Goal: Transaction & Acquisition: Purchase product/service

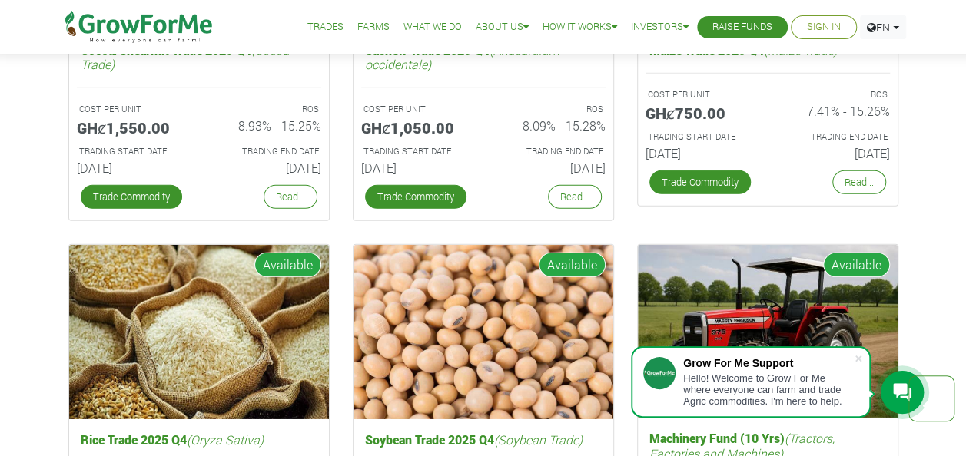
scroll to position [2234, 0]
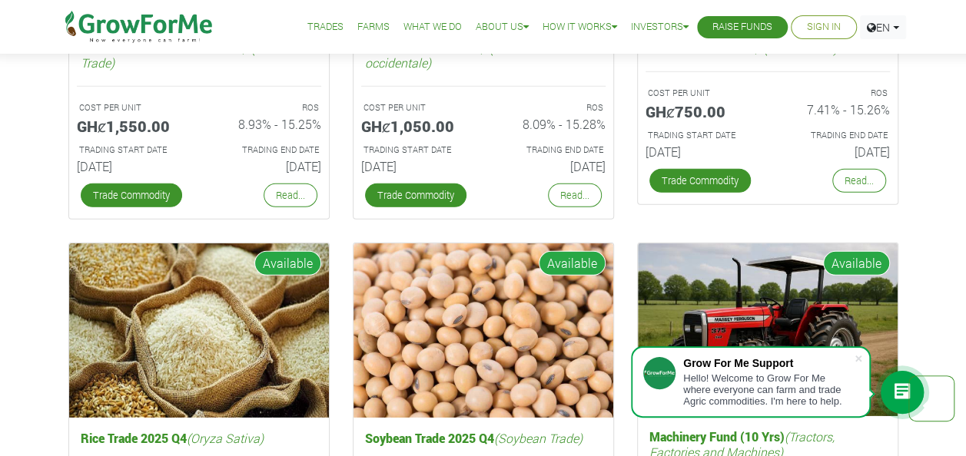
click at [442, 200] on link "Trade Commodity" at bounding box center [415, 196] width 101 height 24
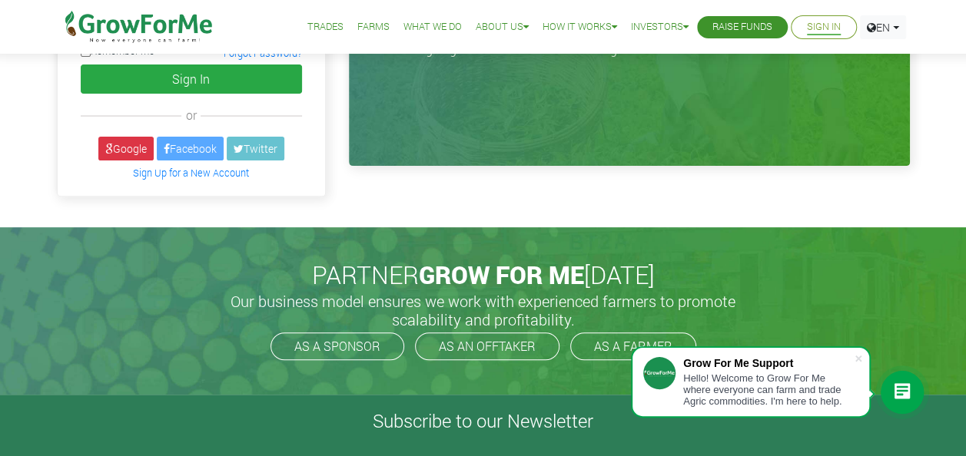
scroll to position [192, 0]
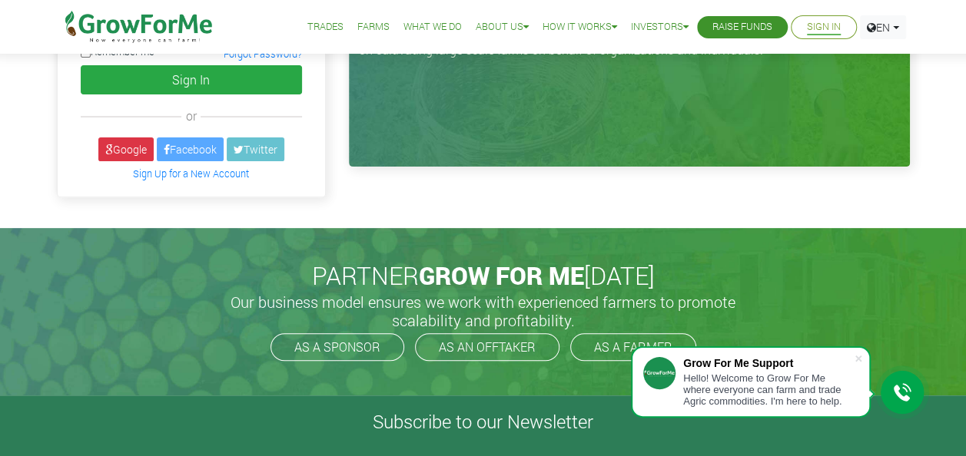
click at [172, 167] on link "Sign Up for a New Account" at bounding box center [191, 173] width 116 height 12
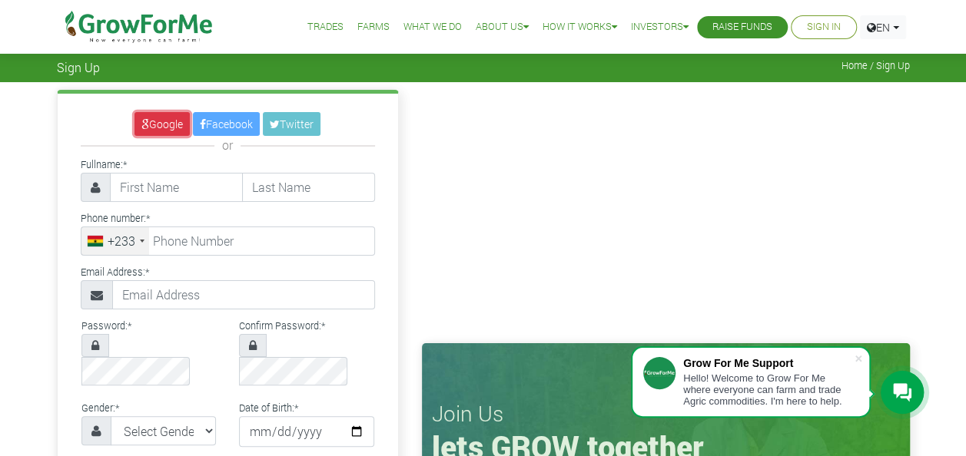
click at [161, 124] on link "Google" at bounding box center [161, 124] width 55 height 24
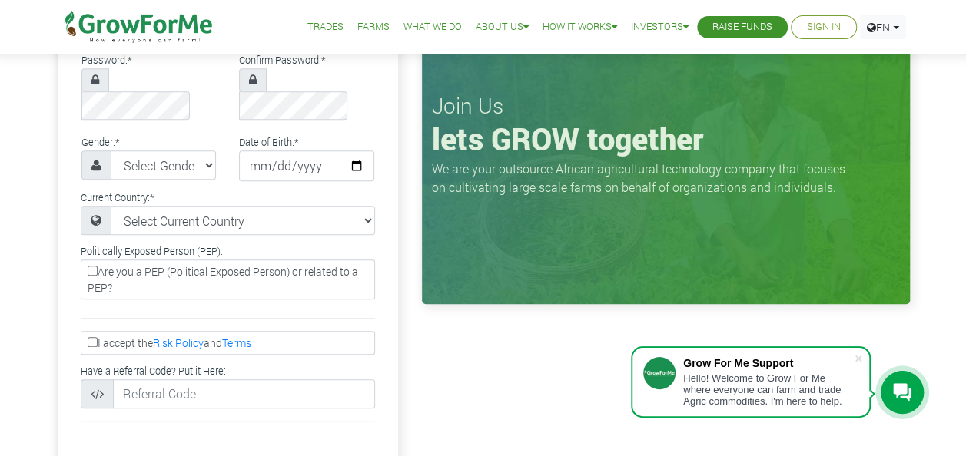
scroll to position [310, 0]
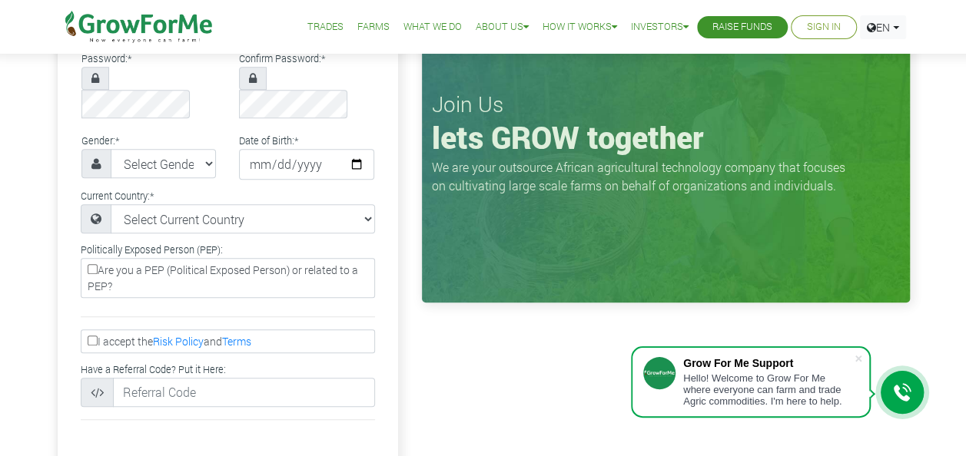
click at [91, 336] on input "I accept the Risk Policy and Terms" at bounding box center [93, 341] width 10 height 10
checkbox input "true"
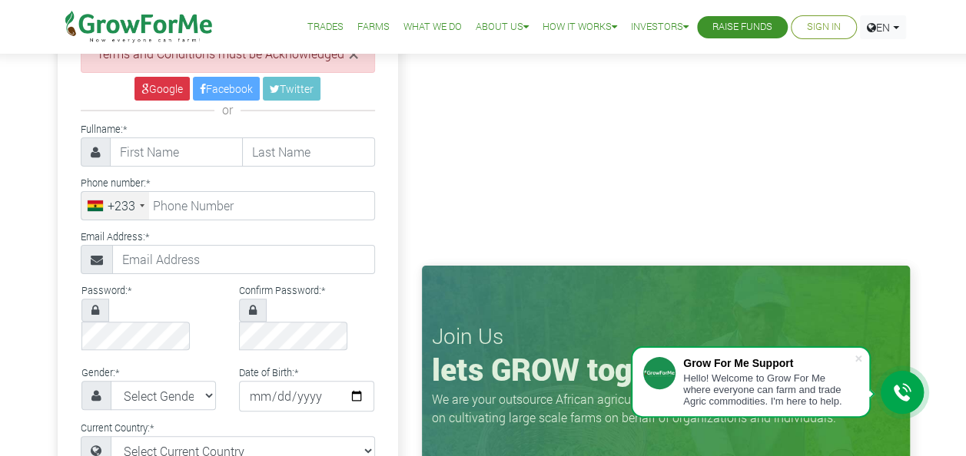
scroll to position [0, 0]
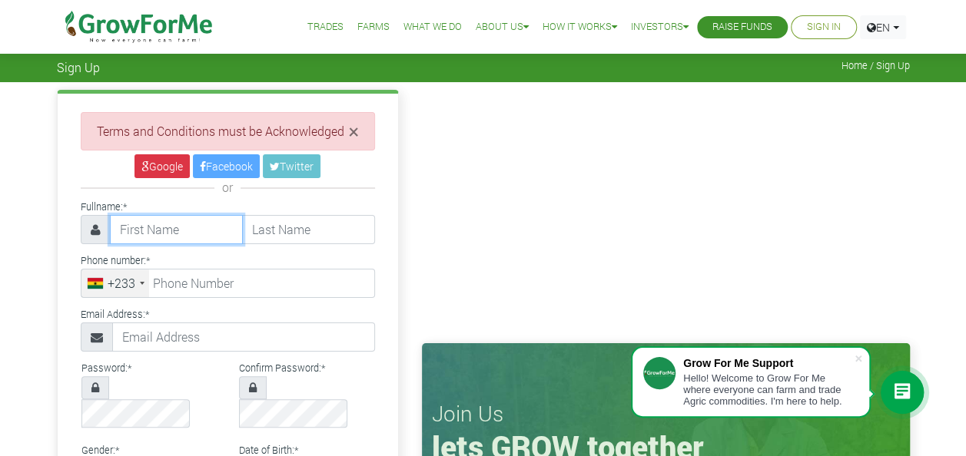
click at [151, 220] on input "text" at bounding box center [176, 229] width 133 height 29
type input "[PERSON_NAME]"
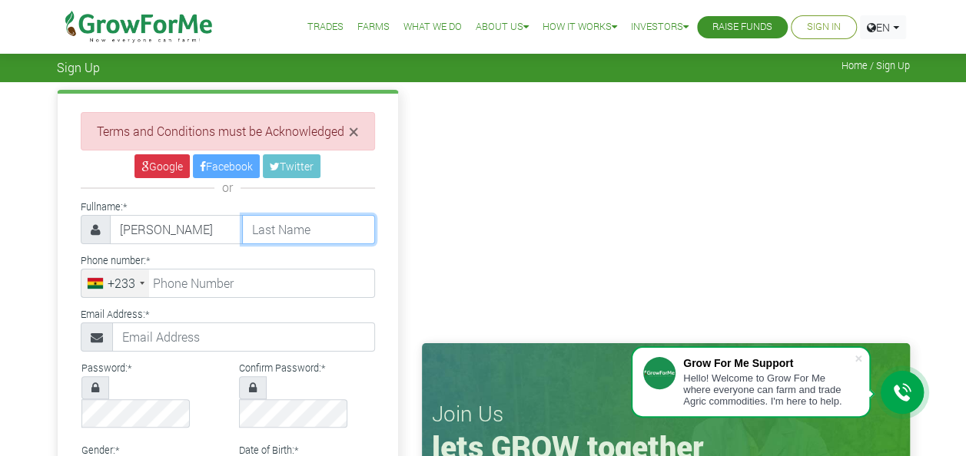
type input "[PERSON_NAME]"
select select "[GEOGRAPHIC_DATA]"
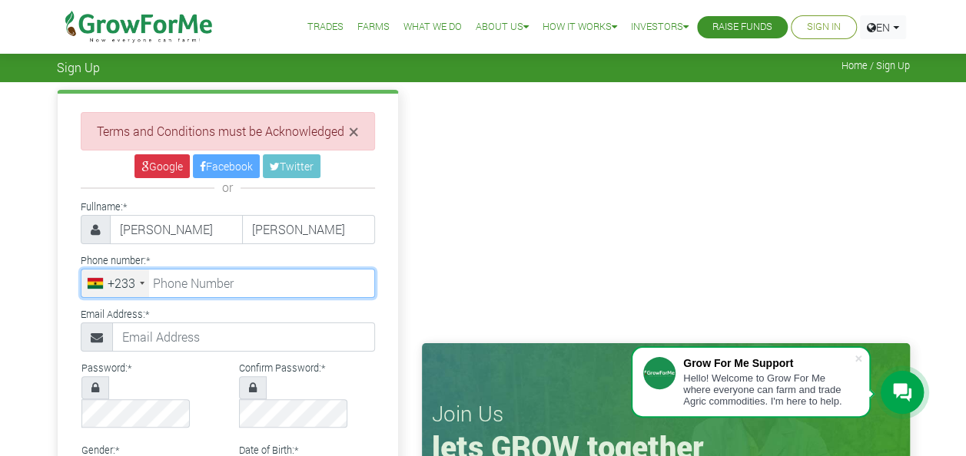
click at [225, 270] on input "tel" at bounding box center [228, 283] width 294 height 29
type input "54 607 9029"
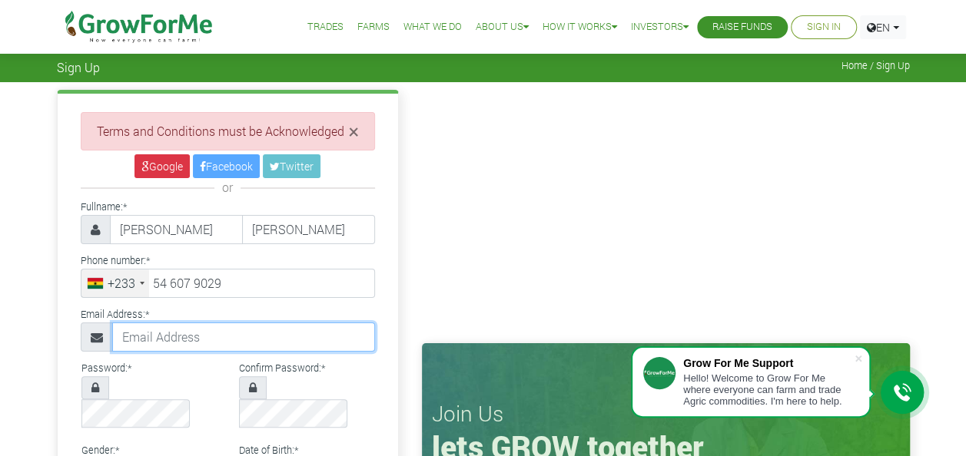
click at [220, 326] on input "text" at bounding box center [243, 337] width 263 height 29
type input "vincechurchillankrah@gmail.com"
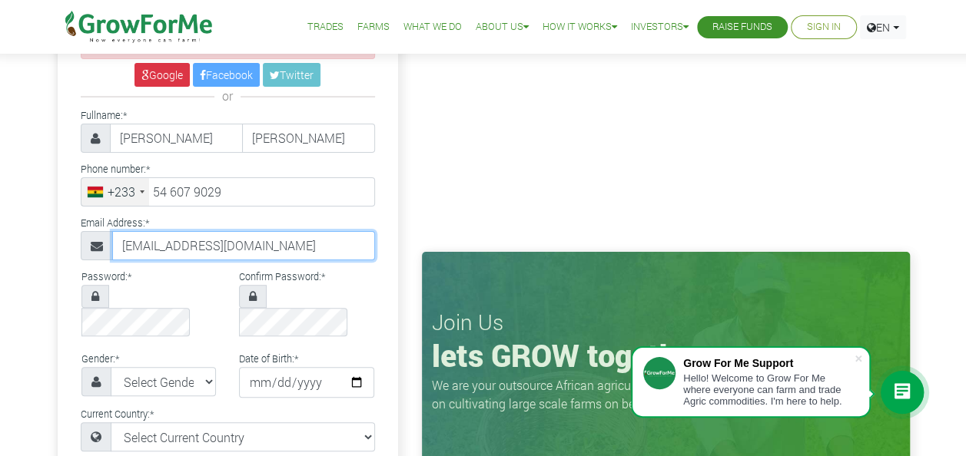
scroll to position [96, 0]
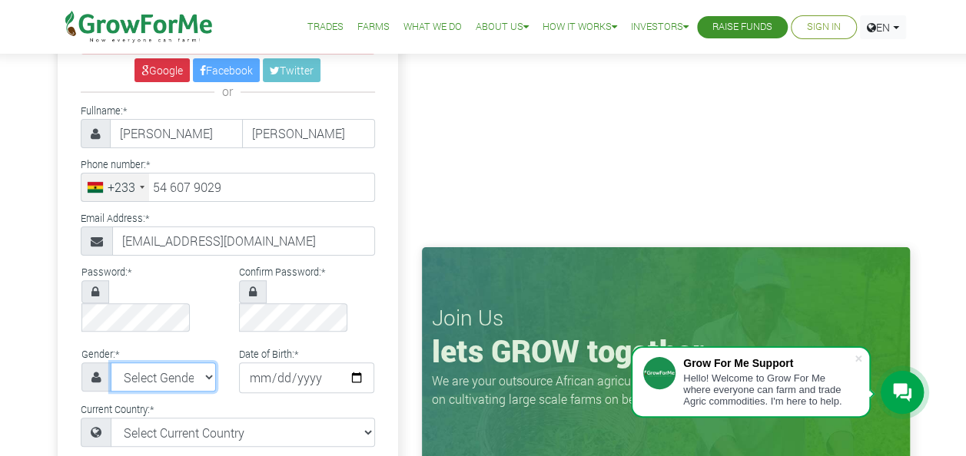
click at [183, 363] on select "Select Gender Female Male" at bounding box center [164, 377] width 106 height 29
select select "Male"
click at [111, 363] on select "Select Gender Female Male" at bounding box center [164, 377] width 106 height 29
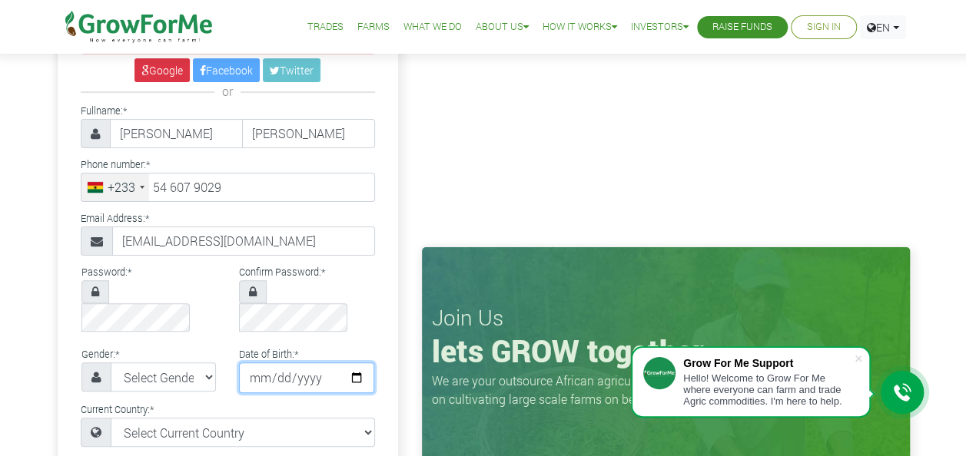
click at [347, 363] on input "date" at bounding box center [306, 378] width 135 height 31
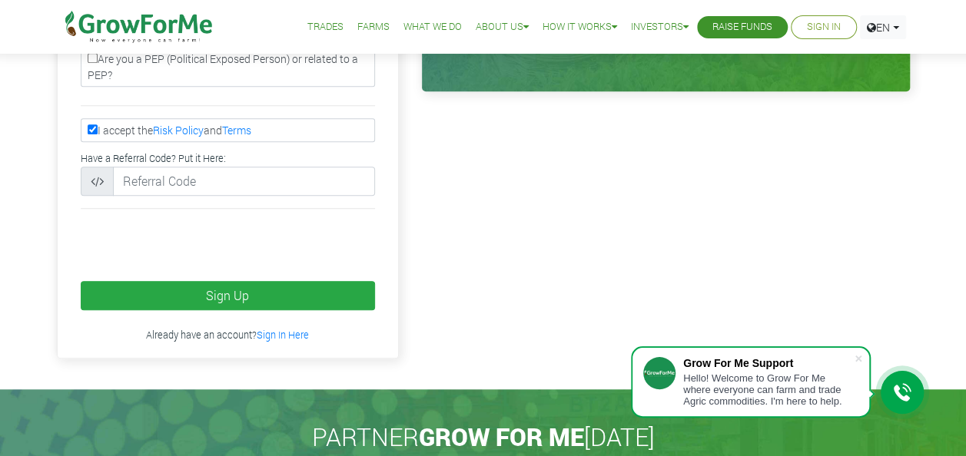
type input "2003-05-11"
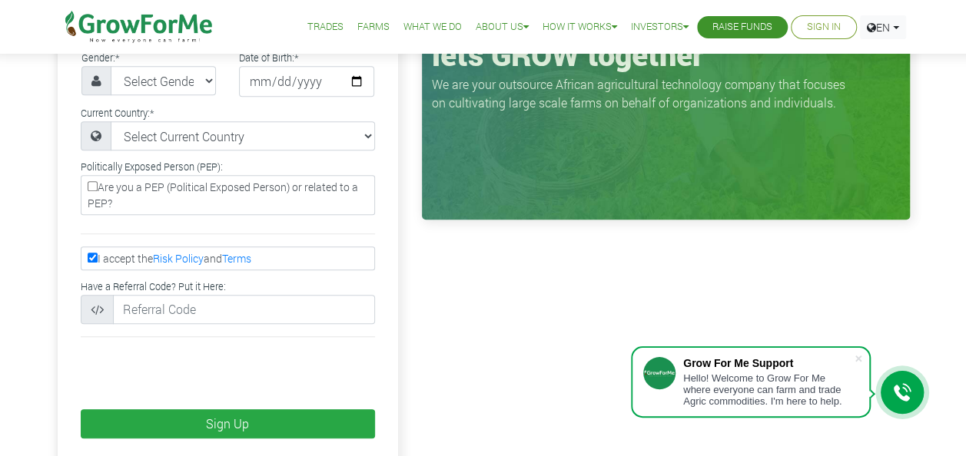
scroll to position [393, 0]
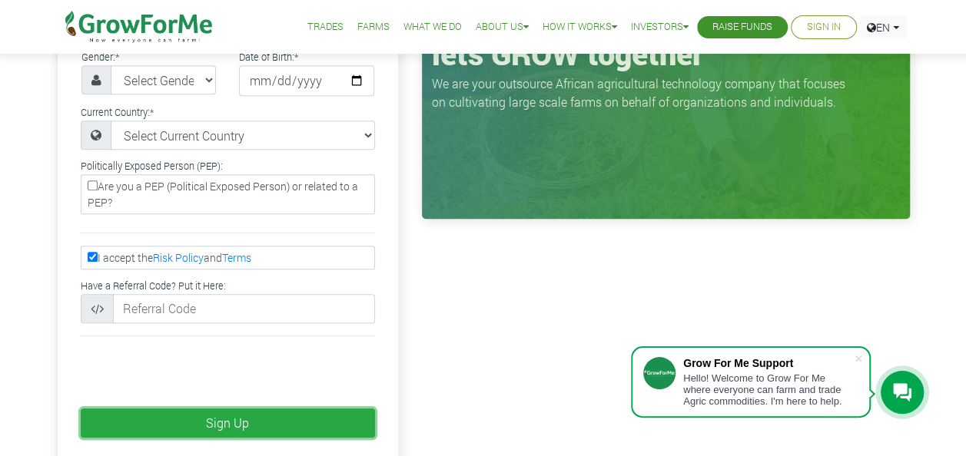
click at [169, 409] on button "Sign Up" at bounding box center [228, 423] width 294 height 29
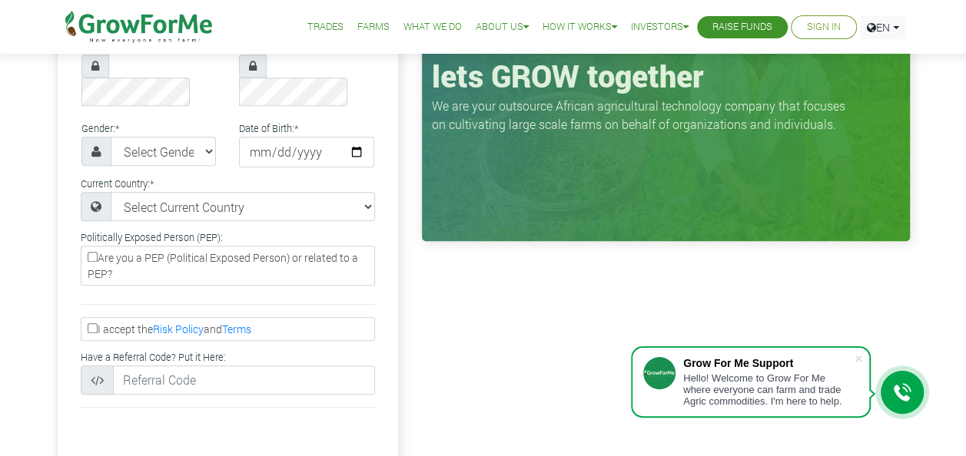
type input "54 607 9029"
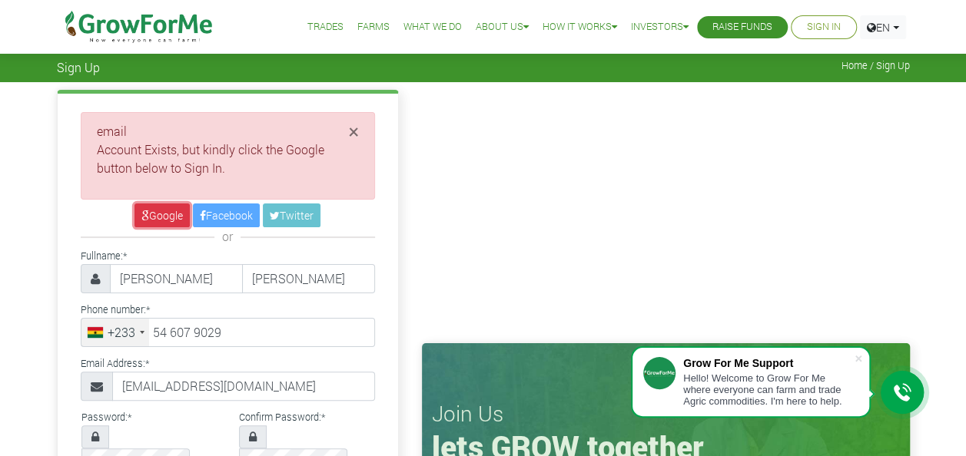
click at [167, 218] on link "Google" at bounding box center [161, 216] width 55 height 24
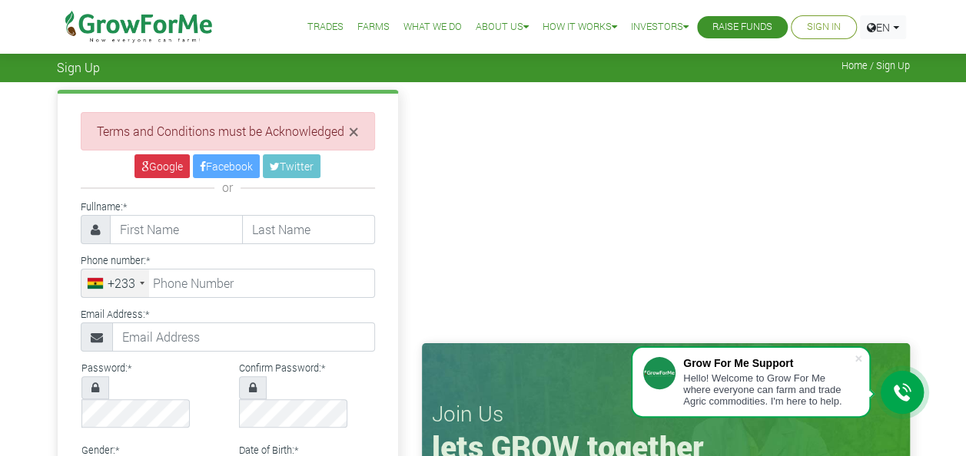
click at [819, 28] on link "Sign In" at bounding box center [824, 27] width 34 height 16
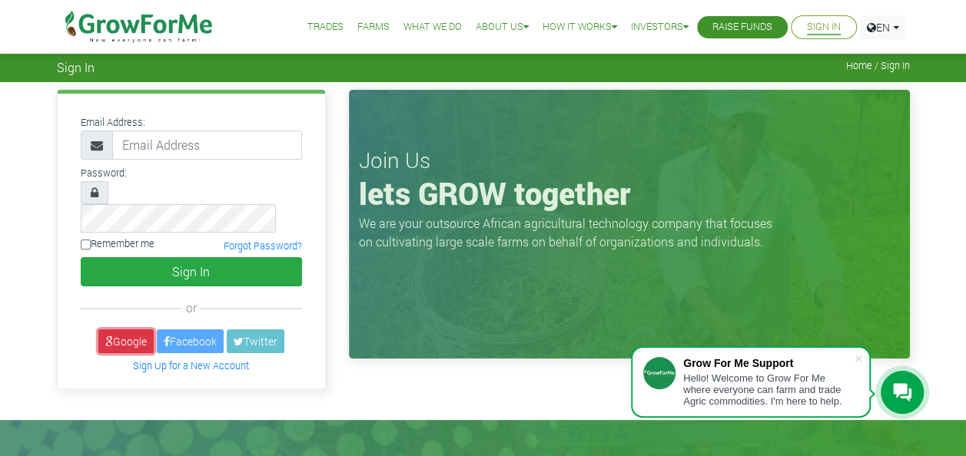
click at [120, 330] on link "Google" at bounding box center [125, 342] width 55 height 24
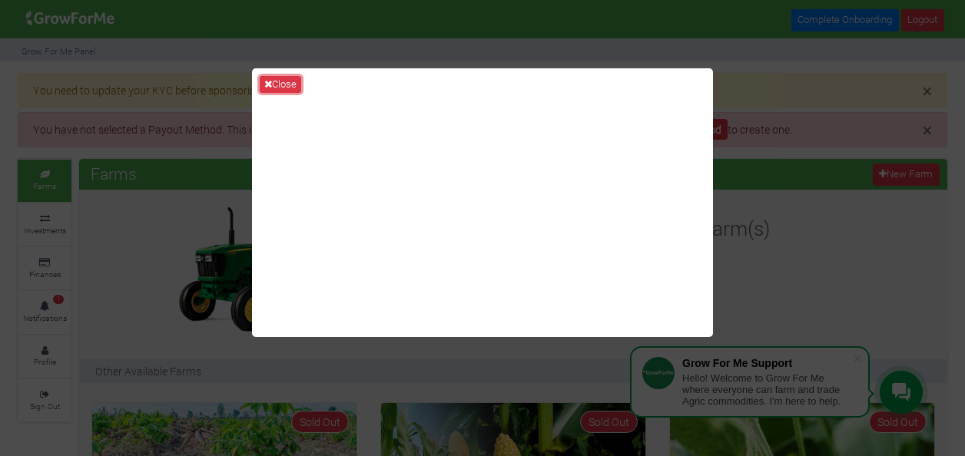
click at [273, 80] on button "Close" at bounding box center [280, 84] width 41 height 17
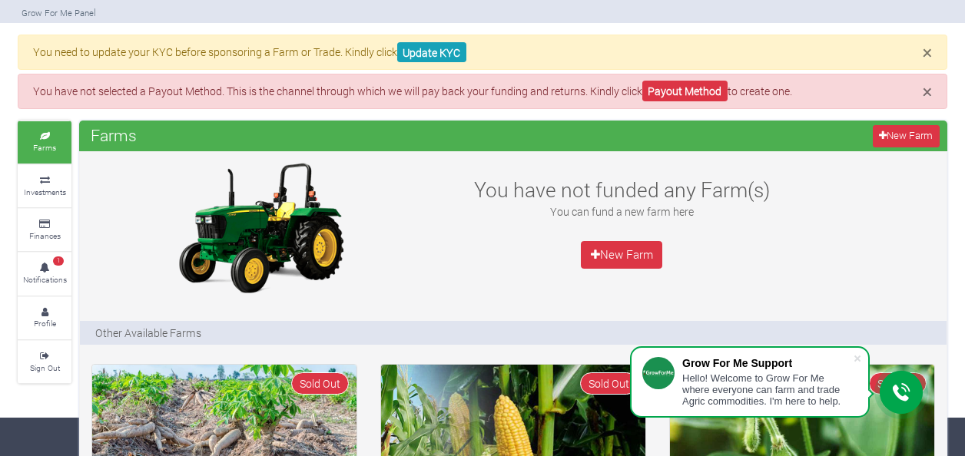
scroll to position [41, 0]
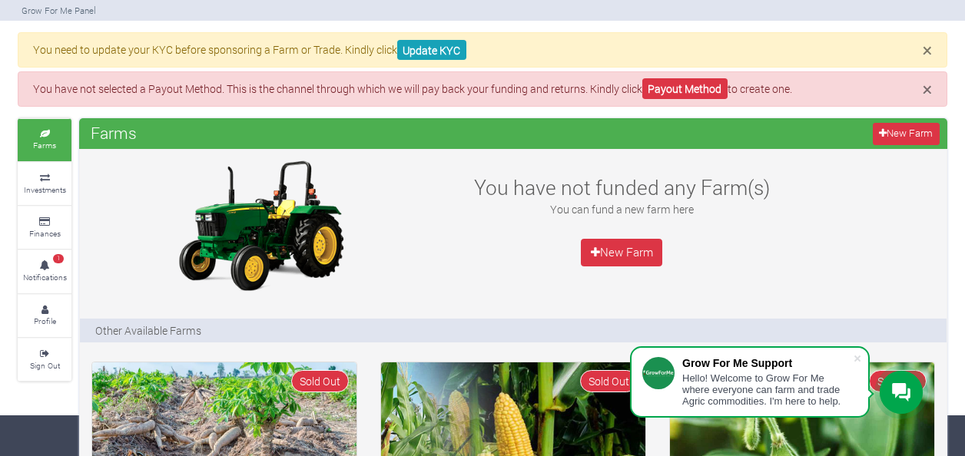
click at [48, 262] on icon at bounding box center [45, 266] width 46 height 8
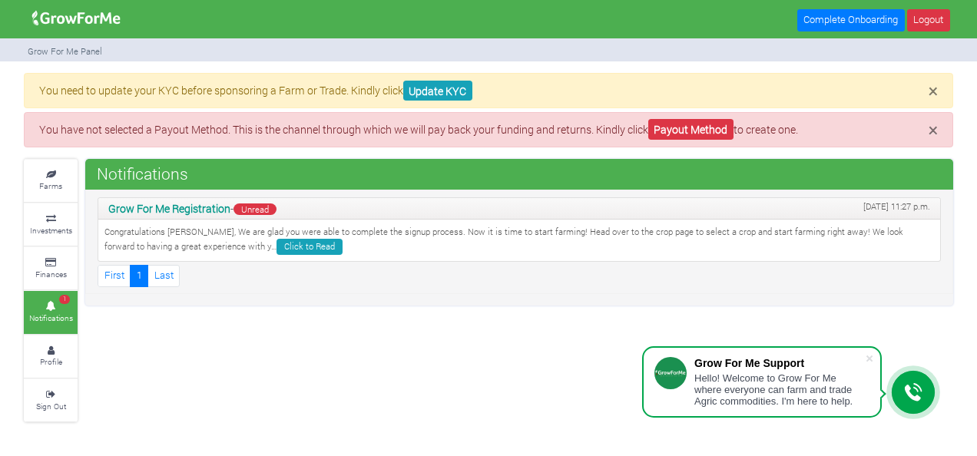
click at [49, 217] on icon at bounding box center [51, 219] width 46 height 8
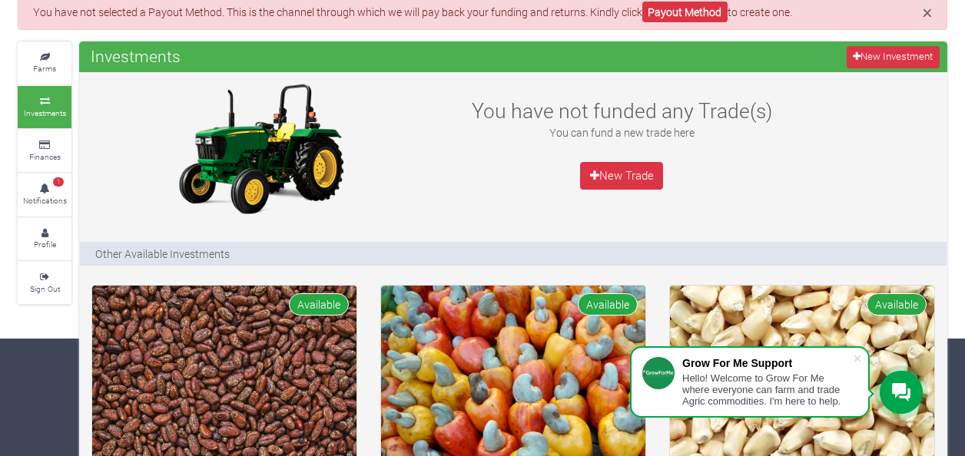
scroll to position [117, 0]
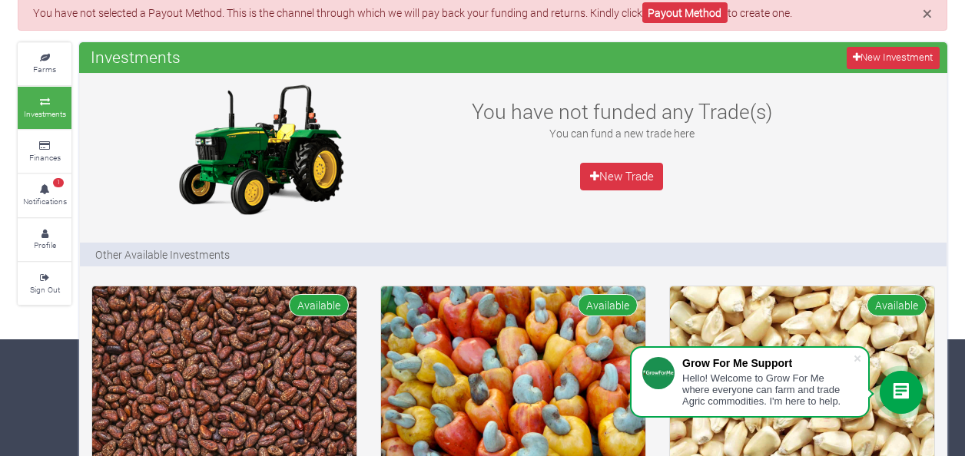
click at [611, 192] on div "You have not funded any Trade(s) You can fund a new trade here New Trade" at bounding box center [621, 150] width 361 height 138
click at [612, 183] on link "New Trade" at bounding box center [621, 177] width 83 height 28
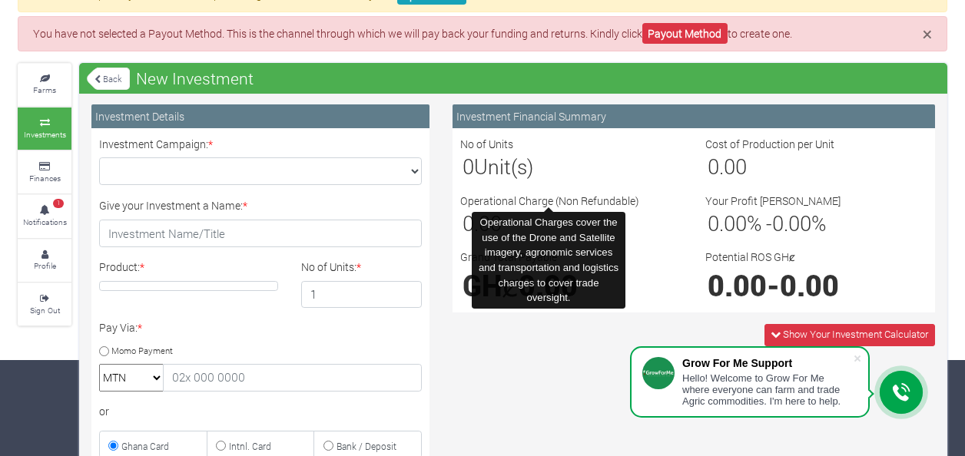
scroll to position [124, 0]
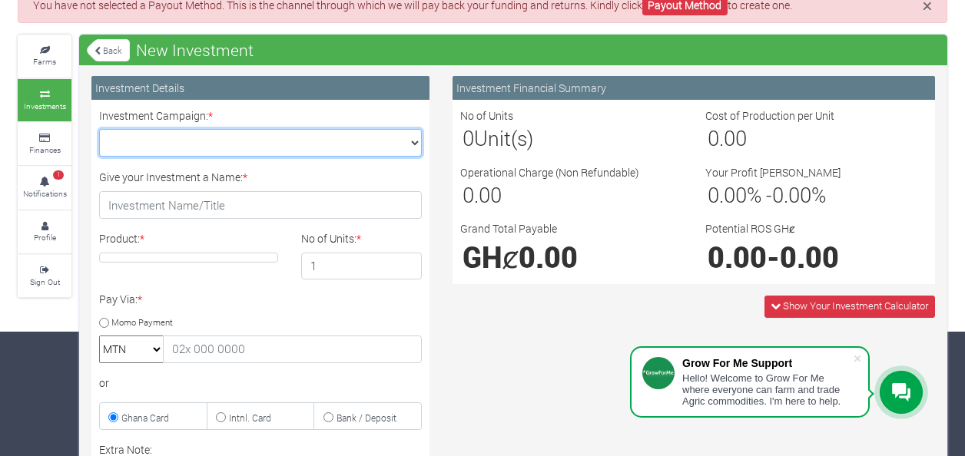
click at [383, 143] on select "Maize Trade 2025 Q4 (Maize Trade :: 01st Oct 2025 - 31st Mar 2026) Cashew Trade…" at bounding box center [260, 143] width 323 height 28
select select "42"
click at [99, 129] on select "Maize Trade 2025 Q4 (Maize Trade :: 01st Oct 2025 - 31st Mar 2026) Cashew Trade…" at bounding box center [260, 143] width 323 height 28
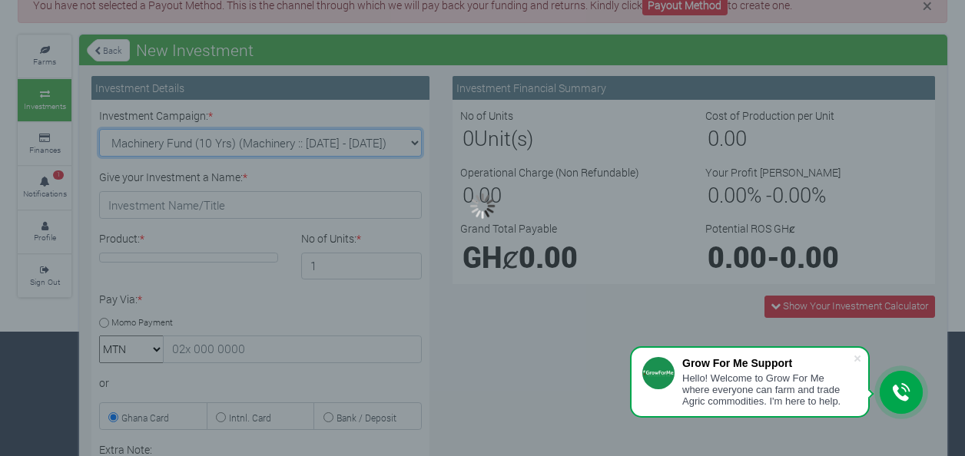
type input "1"
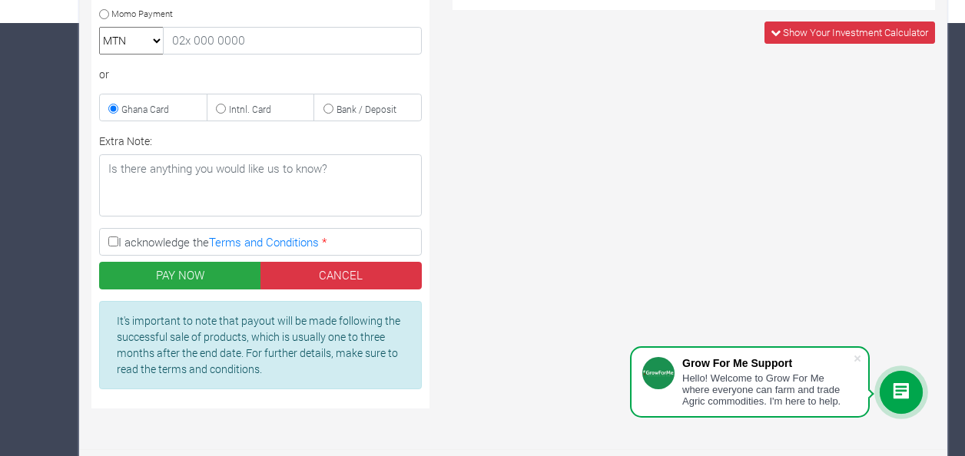
scroll to position [0, 0]
